Goal: Information Seeking & Learning: Learn about a topic

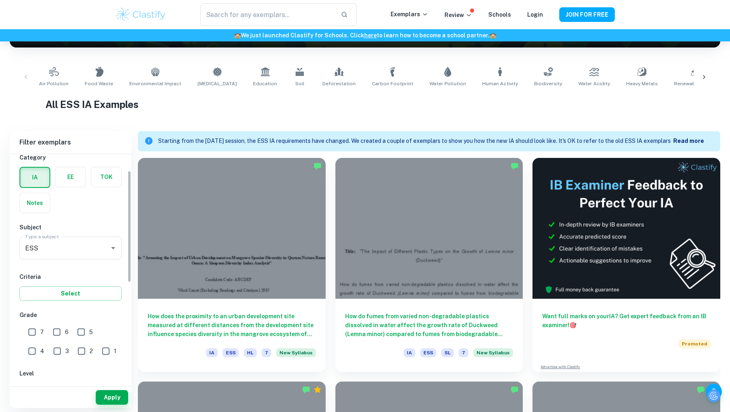
scroll to position [36, 0]
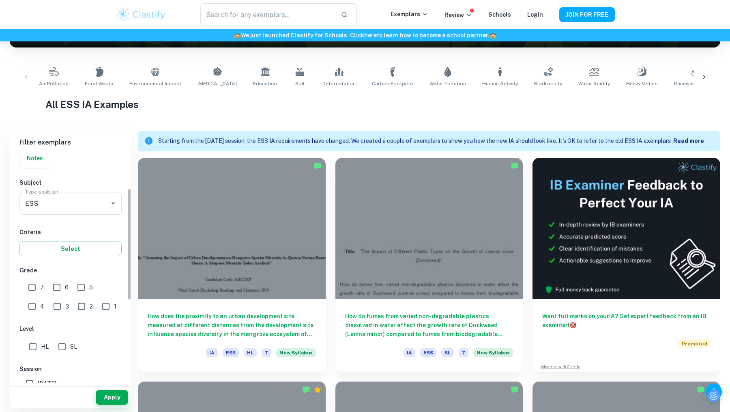
click at [32, 342] on input "HL" at bounding box center [33, 346] width 16 height 16
checkbox input "true"
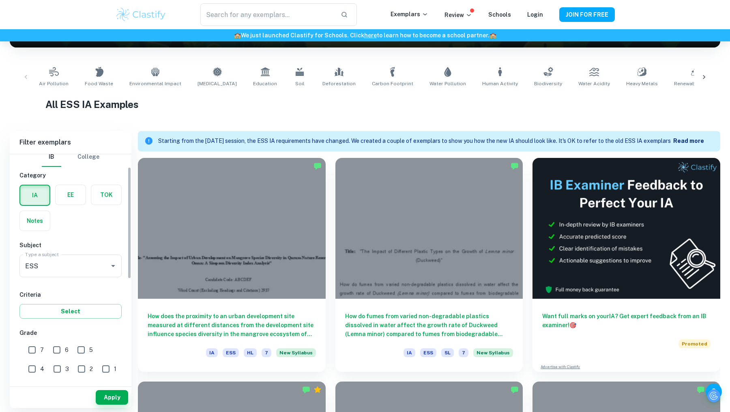
scroll to position [0, 0]
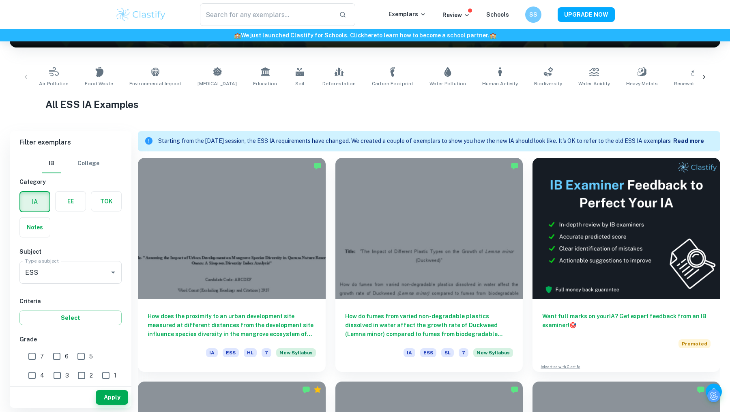
click at [47, 283] on div "Type a subject ESS Type a subject" at bounding box center [70, 274] width 102 height 26
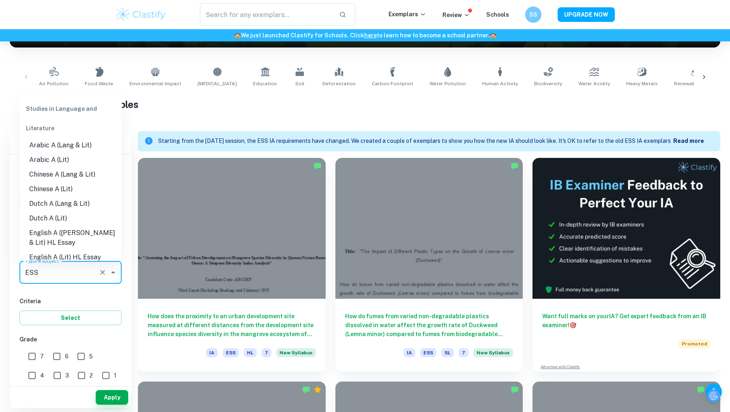
scroll to position [1157, 0]
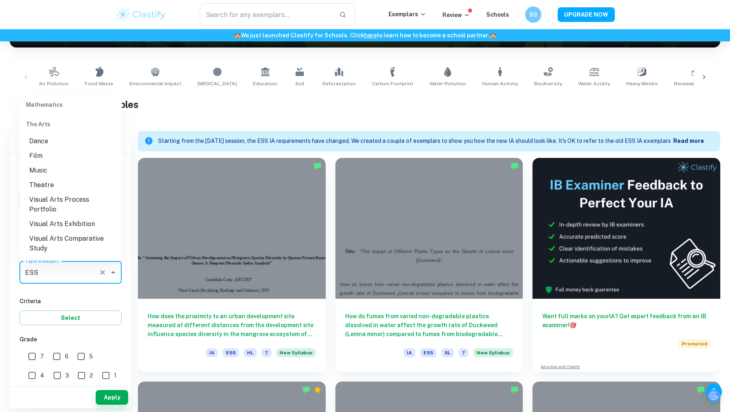
drag, startPoint x: 47, startPoint y: 270, endPoint x: 0, endPoint y: 267, distance: 47.5
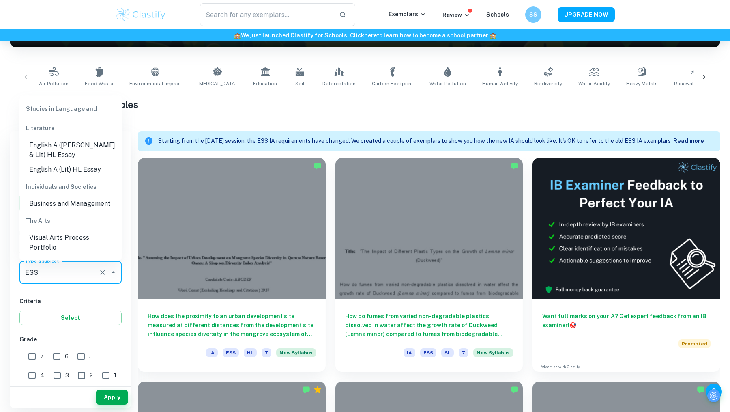
scroll to position [19, 0]
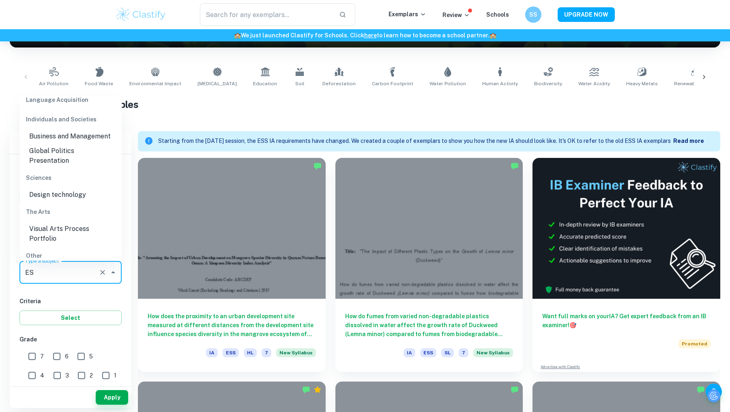
type input "E"
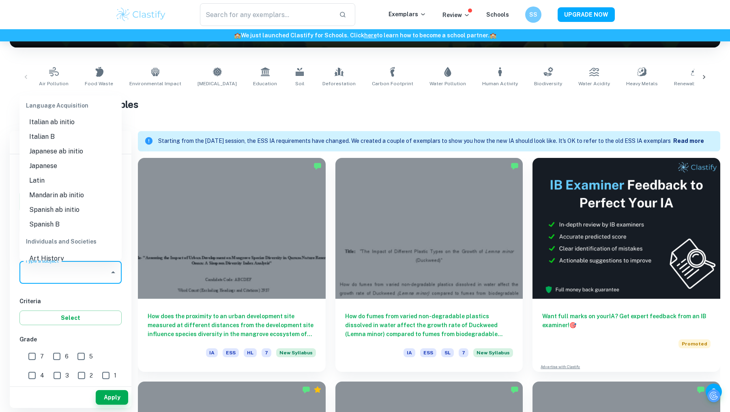
scroll to position [0, 0]
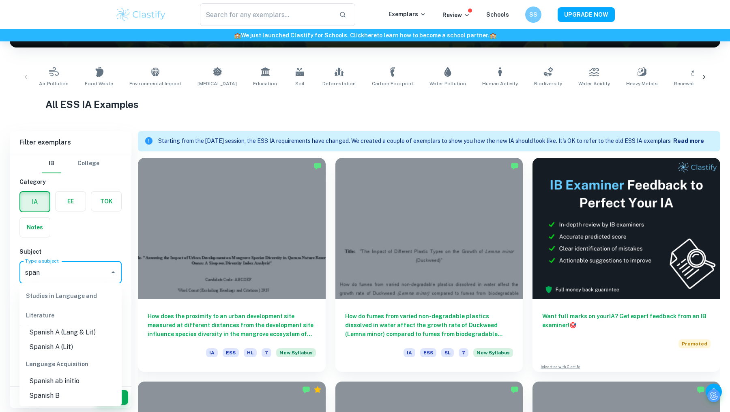
click at [38, 332] on li "Spanish A (Lang & Lit)" at bounding box center [70, 332] width 102 height 15
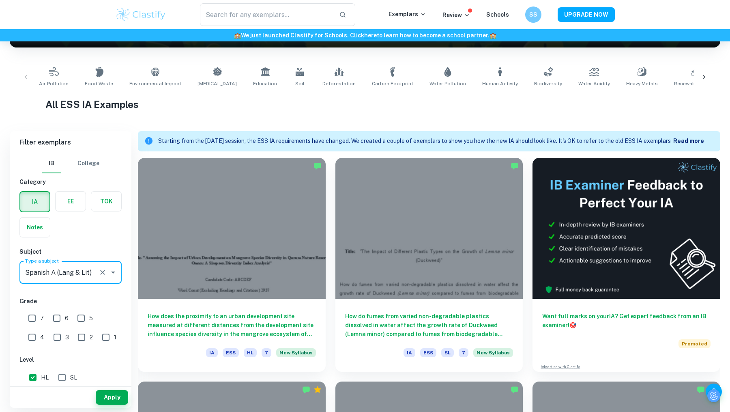
type input "Spanish A (Lang & Lit)"
click at [60, 314] on input "6" at bounding box center [57, 318] width 16 height 16
checkbox input "true"
click at [31, 317] on input "7" at bounding box center [32, 318] width 16 height 16
checkbox input "true"
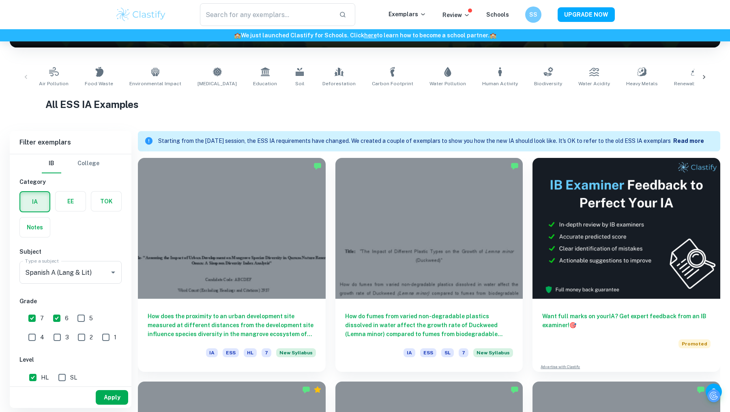
click at [114, 399] on button "Apply" at bounding box center [112, 397] width 32 height 15
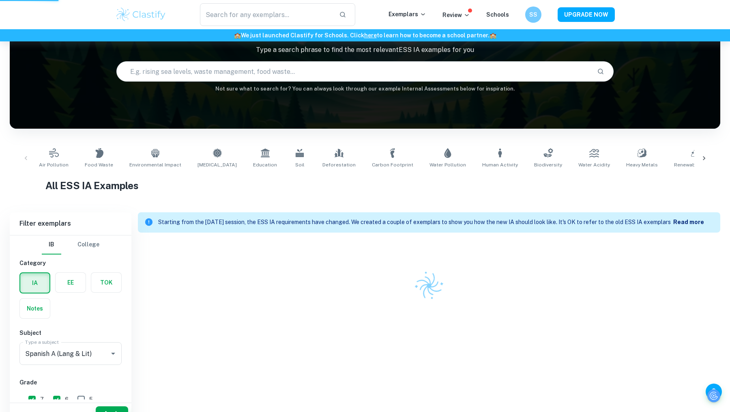
scroll to position [41, 0]
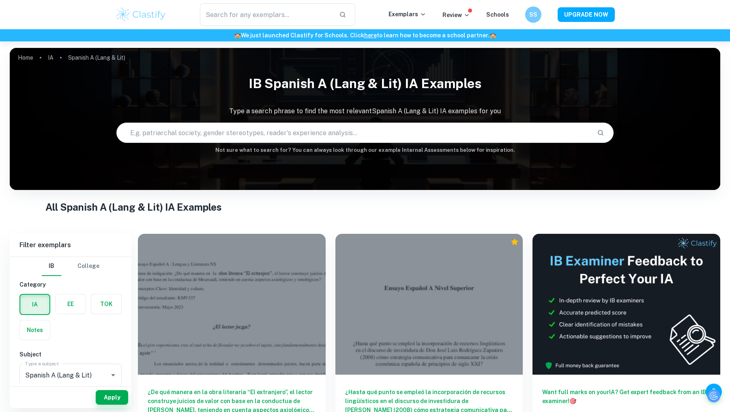
click at [227, 134] on input "text" at bounding box center [354, 132] width 474 height 23
type input "canciones"
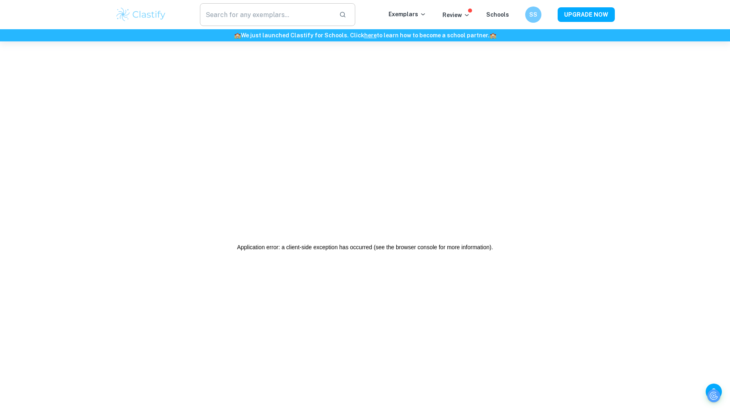
click at [241, 17] on input "text" at bounding box center [266, 14] width 133 height 23
type input "canciones"
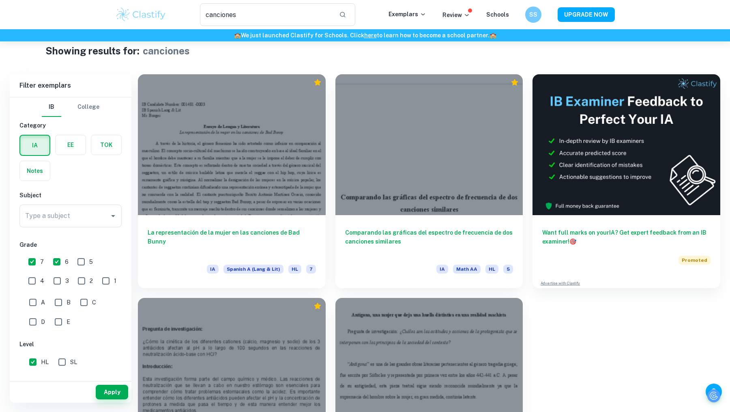
scroll to position [15, 0]
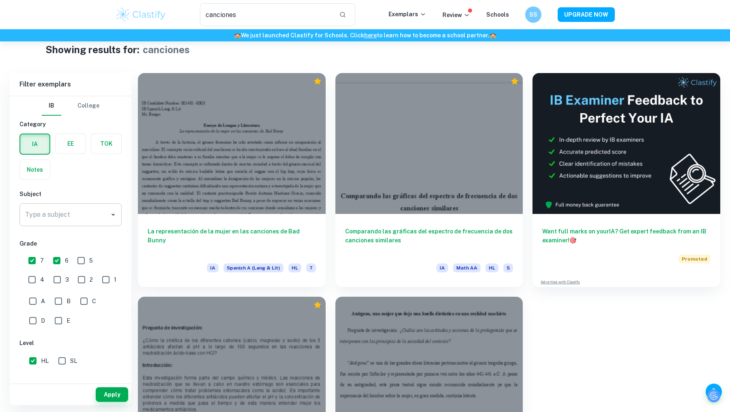
click at [53, 218] on input "Type a subject" at bounding box center [64, 214] width 83 height 15
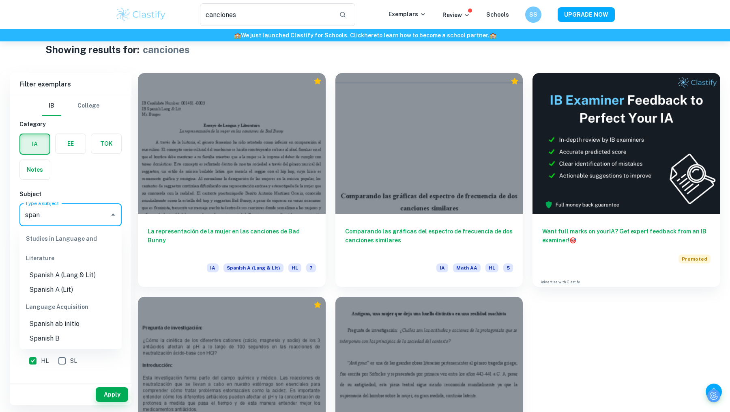
click at [63, 275] on li "Spanish A (Lang & Lit)" at bounding box center [70, 275] width 102 height 15
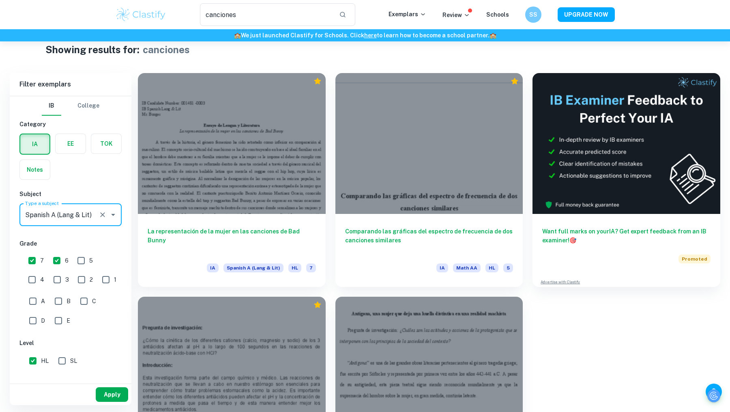
type input "Spanish A (Lang & Lit)"
click at [109, 392] on button "Apply" at bounding box center [112, 394] width 32 height 15
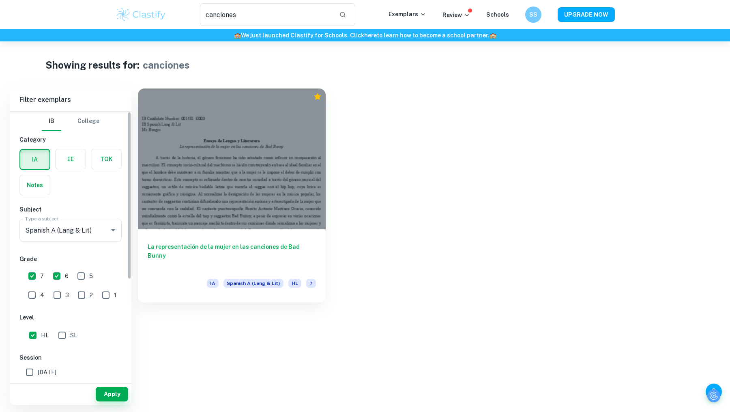
click at [79, 275] on input "5" at bounding box center [81, 276] width 16 height 16
click at [109, 393] on button "Apply" at bounding box center [112, 393] width 32 height 15
click at [78, 273] on input "5" at bounding box center [81, 276] width 16 height 16
checkbox input "false"
click at [52, 273] on input "6" at bounding box center [57, 276] width 16 height 16
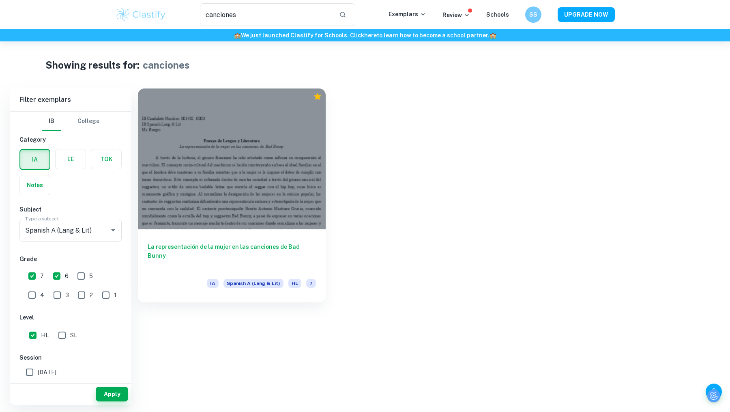
checkbox input "false"
click at [31, 274] on input "7" at bounding box center [32, 276] width 16 height 16
checkbox input "false"
click at [105, 391] on button "Apply" at bounding box center [112, 393] width 32 height 15
